Goal: Task Accomplishment & Management: Use online tool/utility

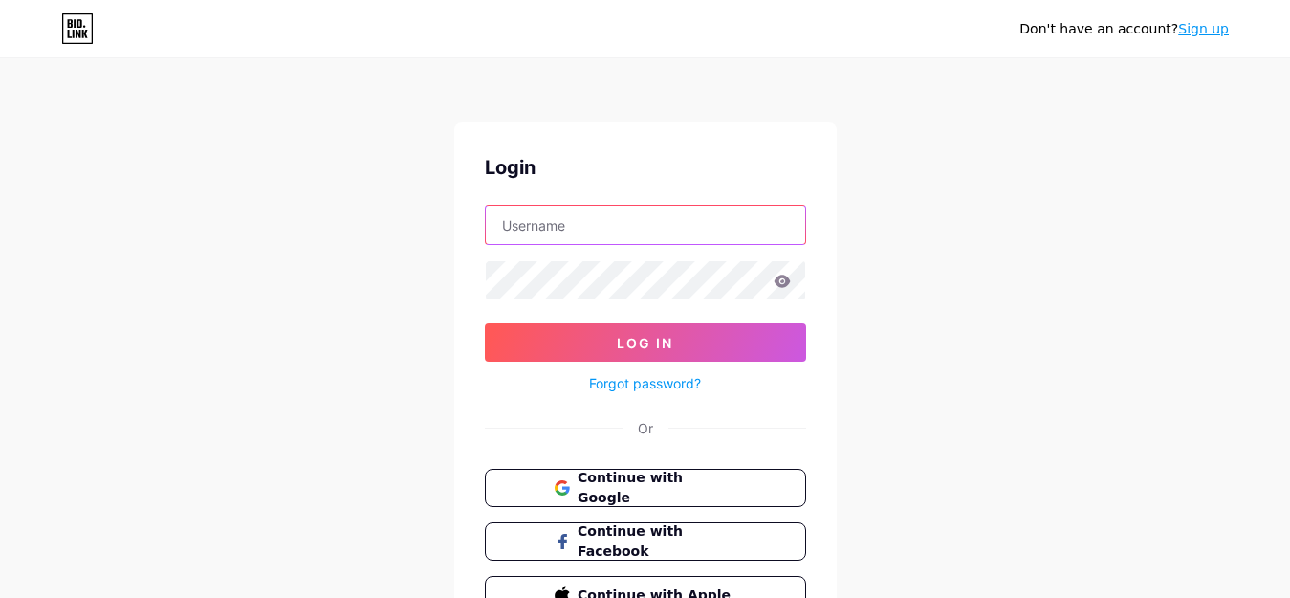
click at [771, 222] on input "text" at bounding box center [645, 225] width 319 height 38
click at [770, 222] on input "text" at bounding box center [645, 225] width 319 height 38
type input "[EMAIL_ADDRESS][DOMAIN_NAME]"
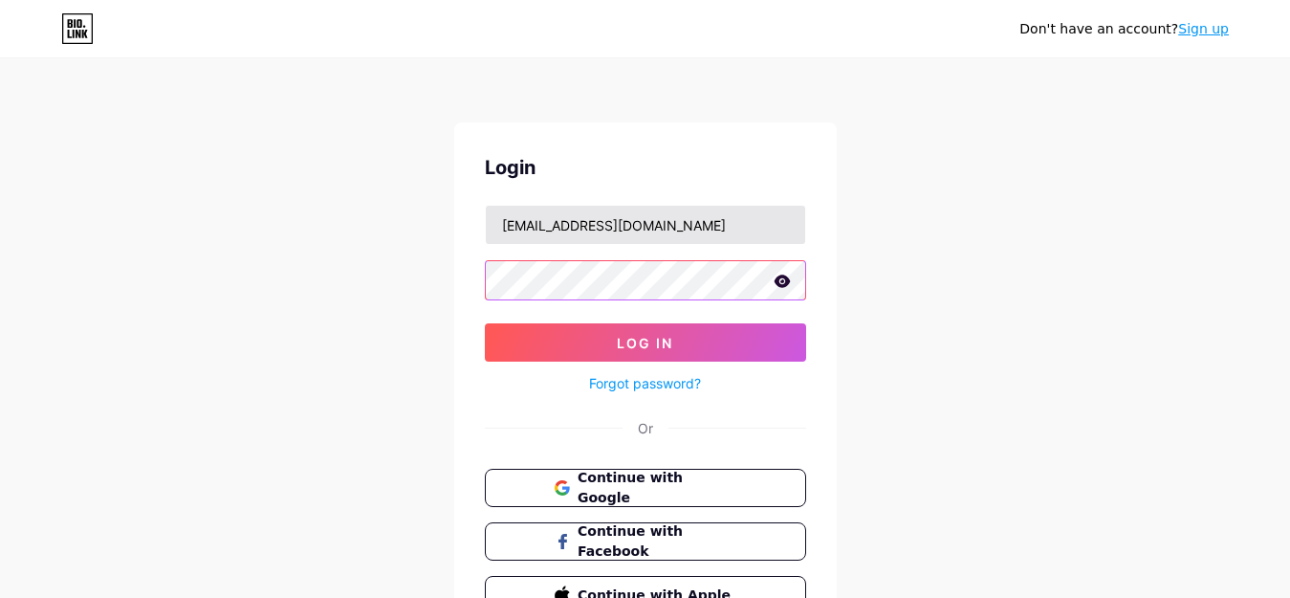
click at [485, 323] on button "Log In" at bounding box center [645, 342] width 321 height 38
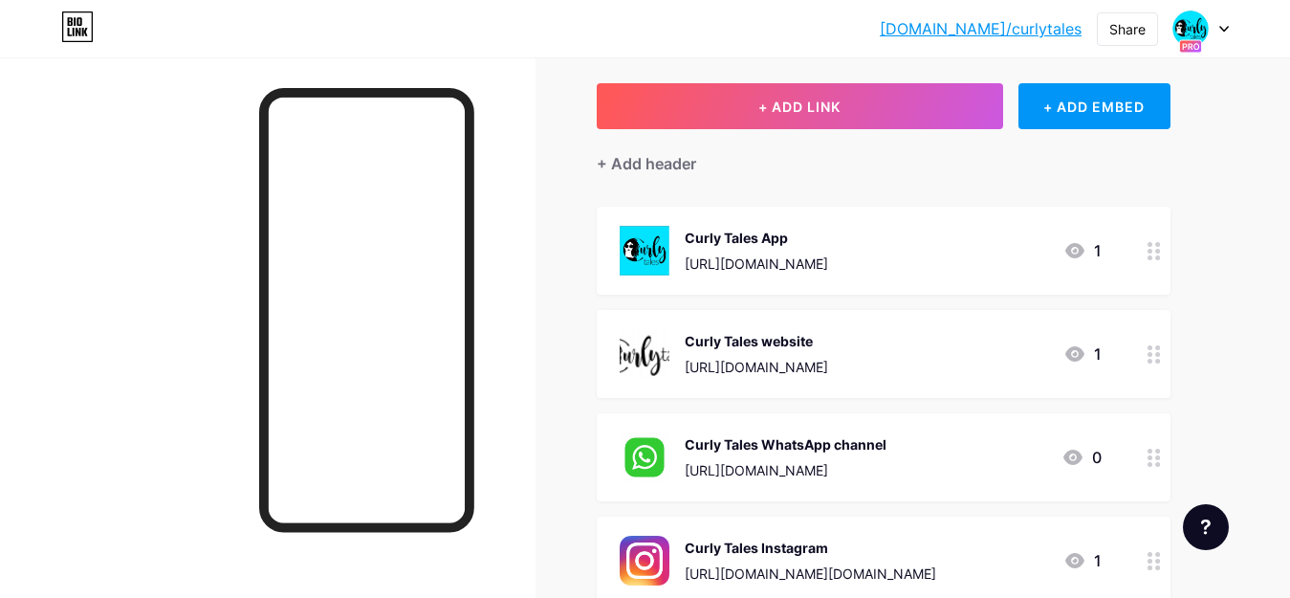
scroll to position [96, 0]
click at [1209, 29] on div at bounding box center [1200, 28] width 55 height 34
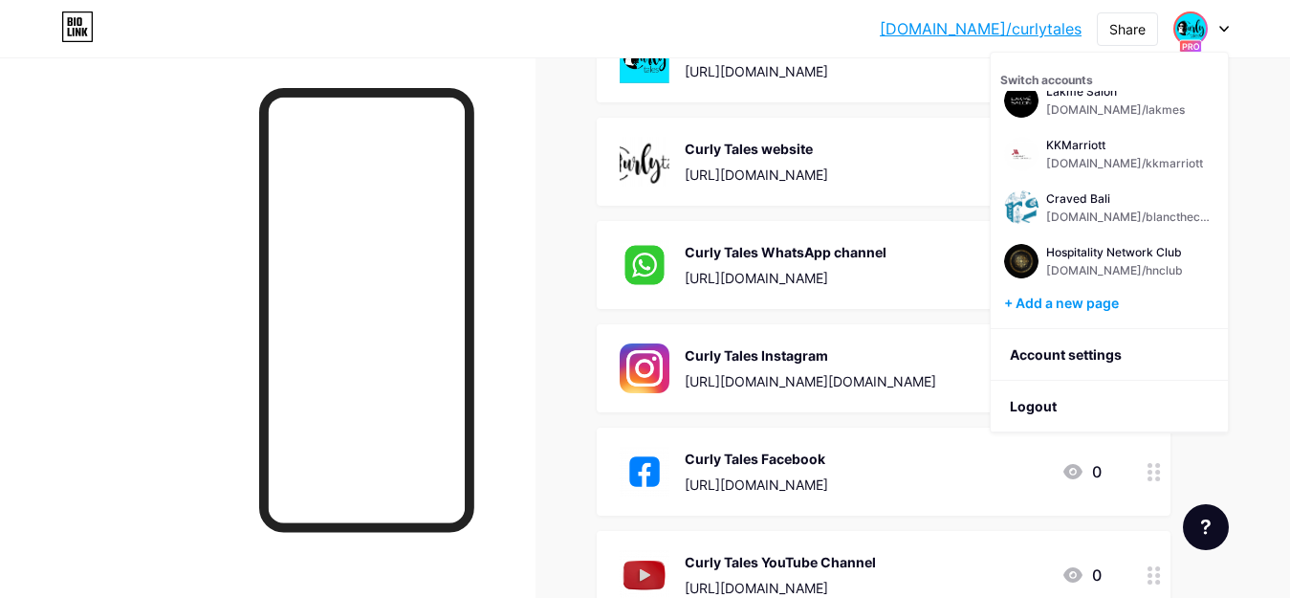
scroll to position [0, 0]
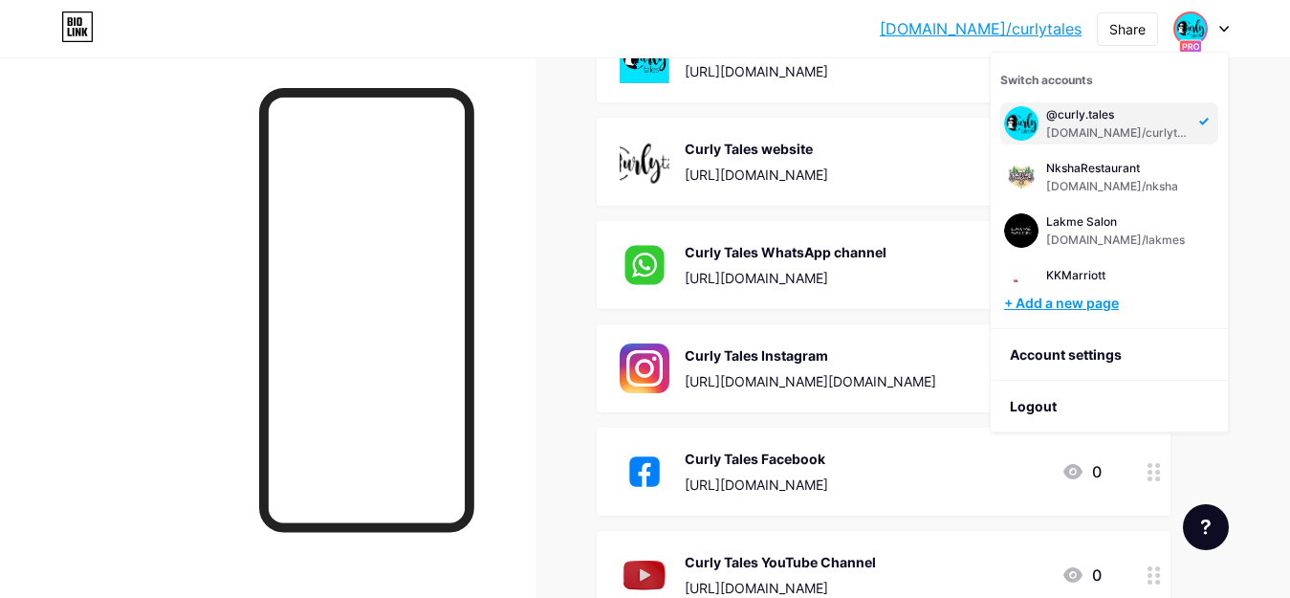
click at [1087, 305] on div "+ Add a new page" at bounding box center [1111, 303] width 214 height 19
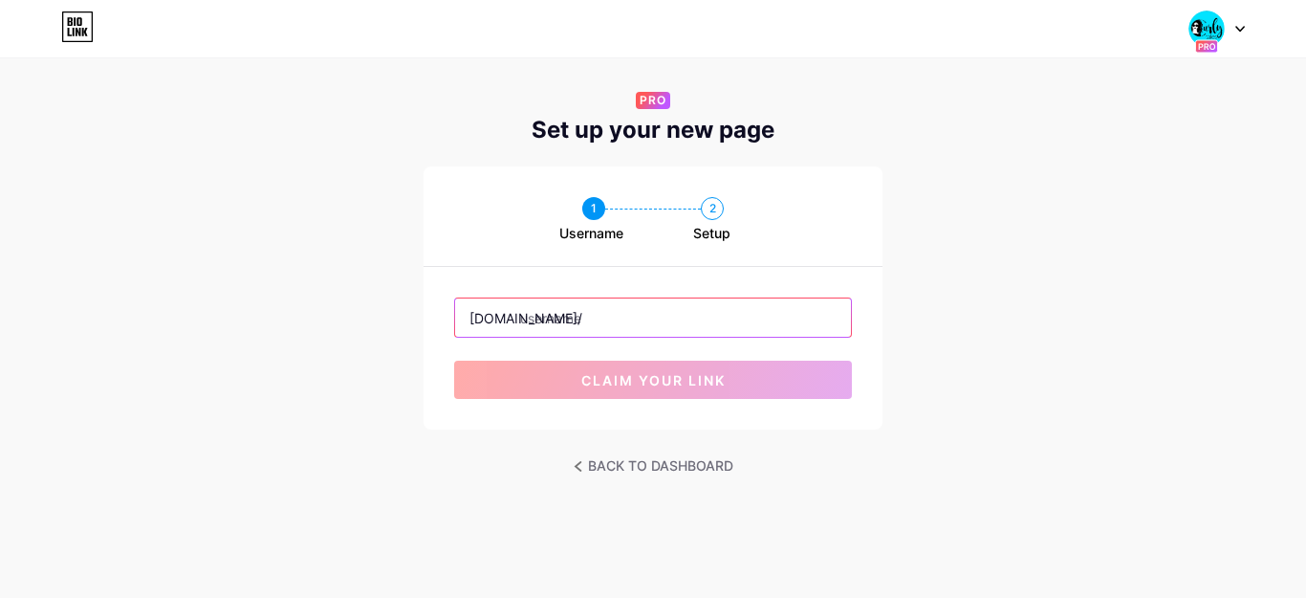
click at [669, 318] on input "text" at bounding box center [653, 317] width 396 height 38
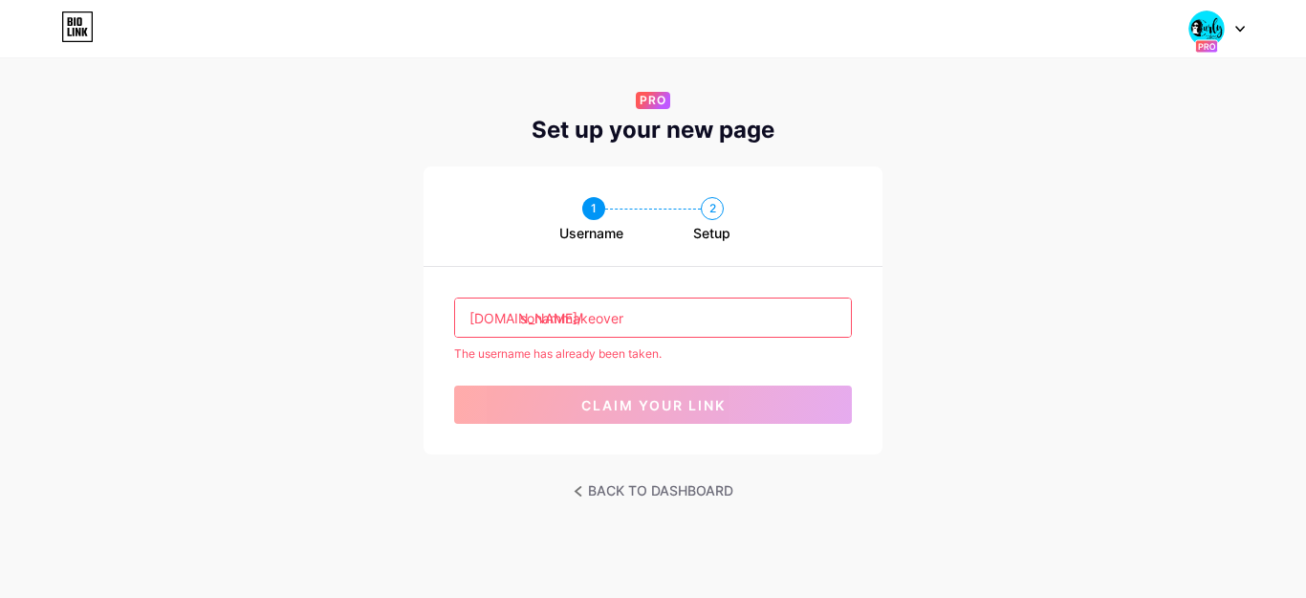
type input "sonammakeover"
